Goal: Task Accomplishment & Management: Manage account settings

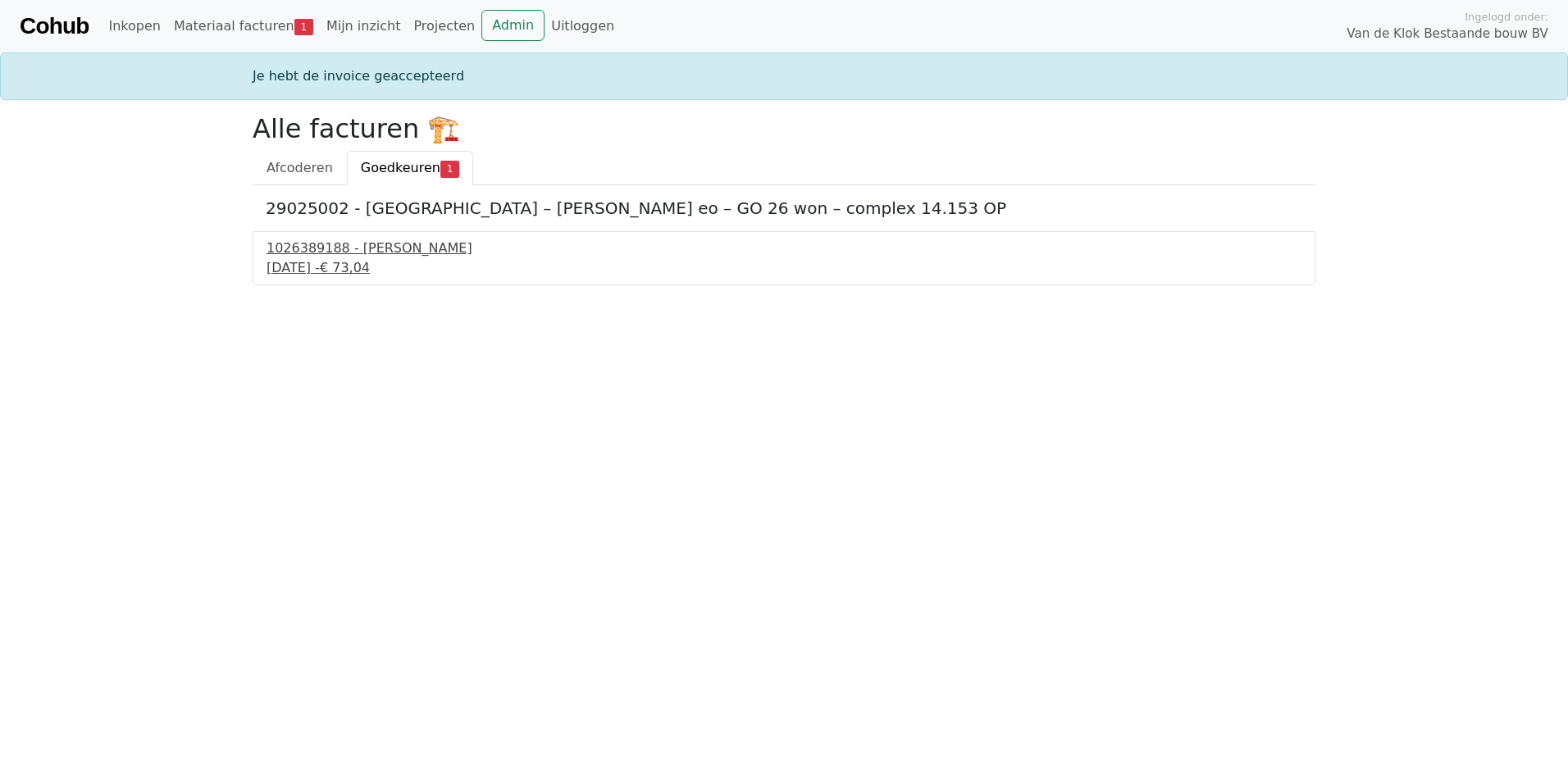
click at [368, 264] on div "[DATE] - € 73,04" at bounding box center [784, 268] width 1035 height 20
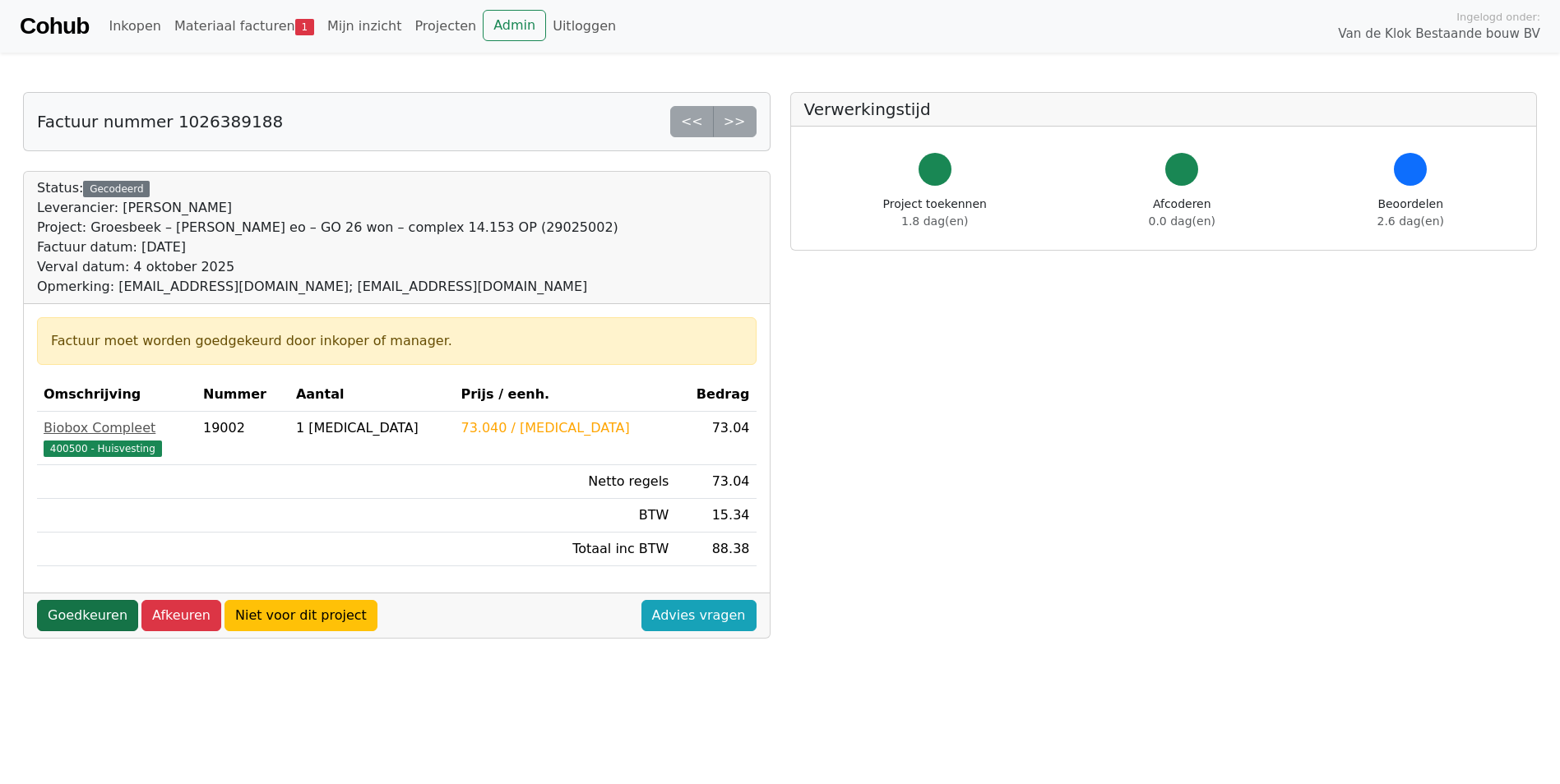
click at [102, 612] on link "Goedkeuren" at bounding box center [88, 616] width 102 height 31
